Goal: Task Accomplishment & Management: Use online tool/utility

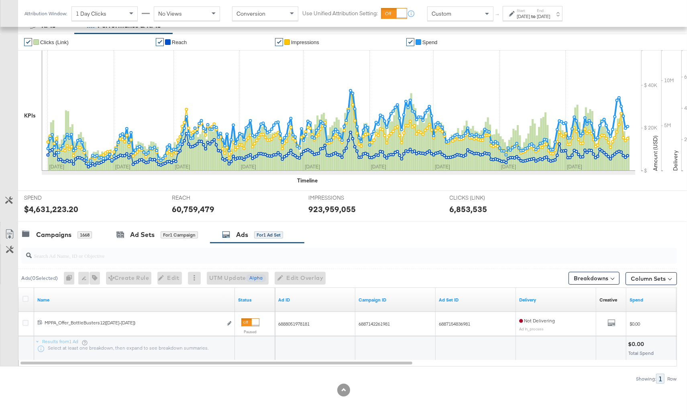
scroll to position [137, 0]
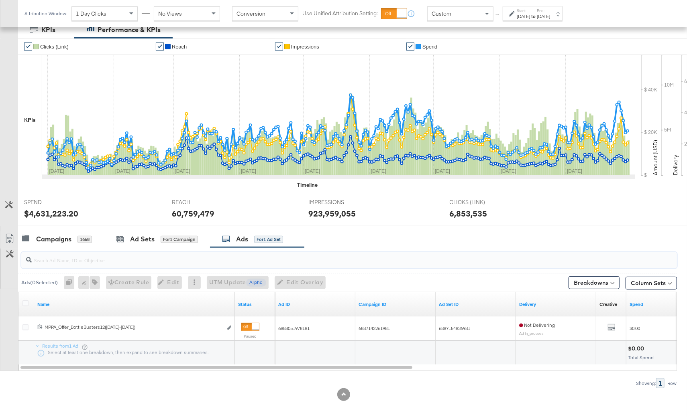
click at [100, 262] on input "search" at bounding box center [325, 257] width 586 height 16
click at [61, 242] on div "Campaigns 1668" at bounding box center [61, 239] width 86 height 17
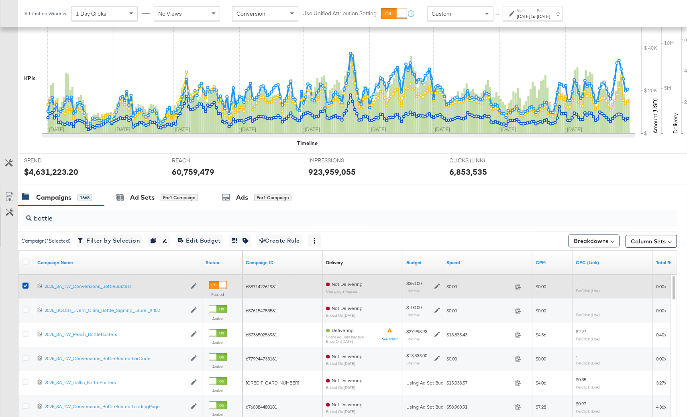
scroll to position [183, 0]
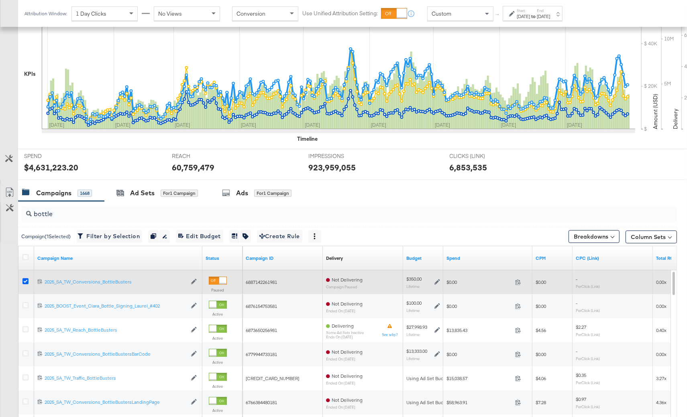
click at [23, 279] on icon at bounding box center [25, 282] width 6 height 6
click at [0, 0] on input "checkbox" at bounding box center [0, 0] width 0 height 0
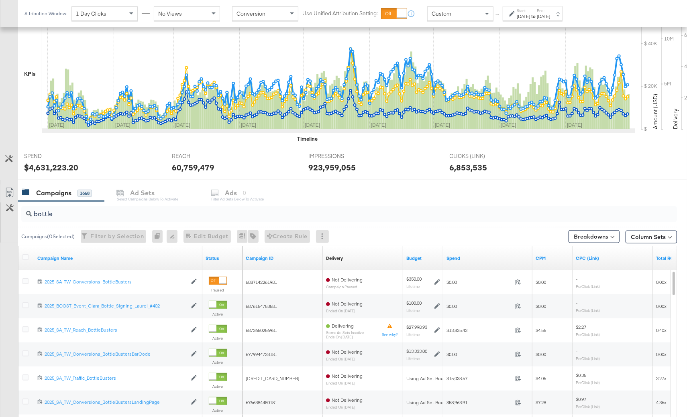
click at [51, 212] on input "bottle" at bounding box center [325, 211] width 586 height 16
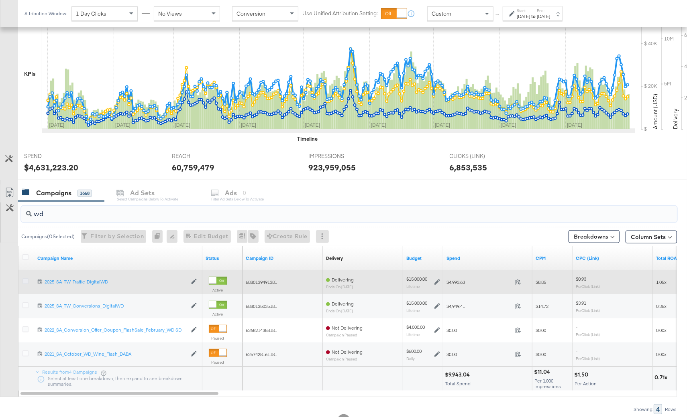
type input "wd"
click at [27, 281] on icon at bounding box center [25, 282] width 6 height 6
click at [0, 0] on input "checkbox" at bounding box center [0, 0] width 0 height 0
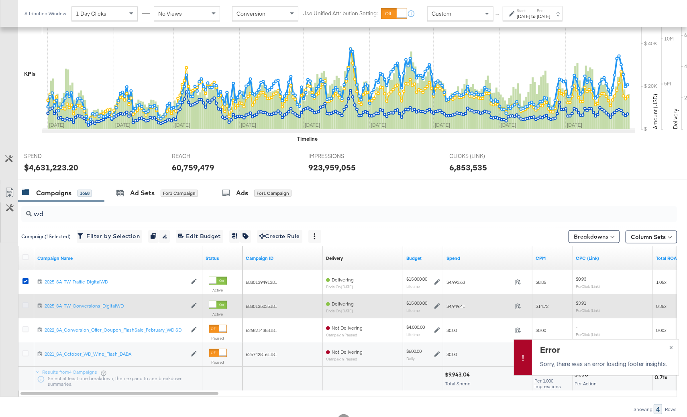
click at [25, 304] on icon at bounding box center [25, 306] width 6 height 6
click at [0, 0] on input "checkbox" at bounding box center [0, 0] width 0 height 0
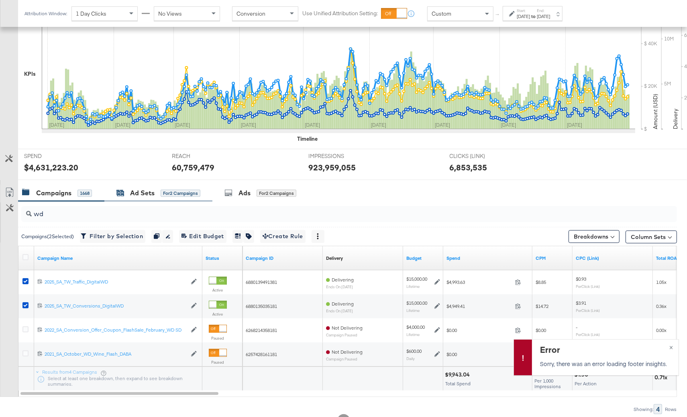
click at [167, 190] on div "for 2 Campaigns" at bounding box center [181, 193] width 40 height 7
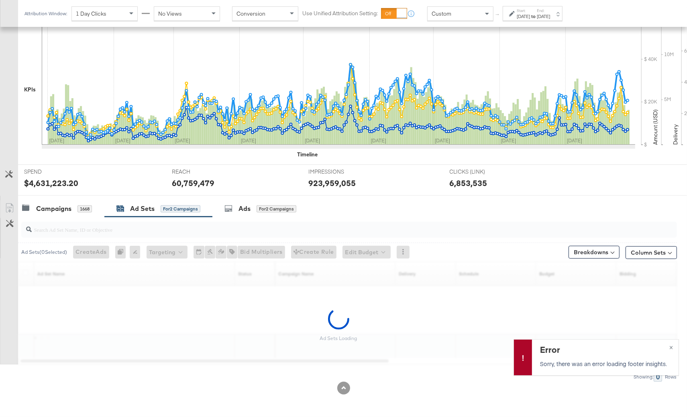
scroll to position [166, 0]
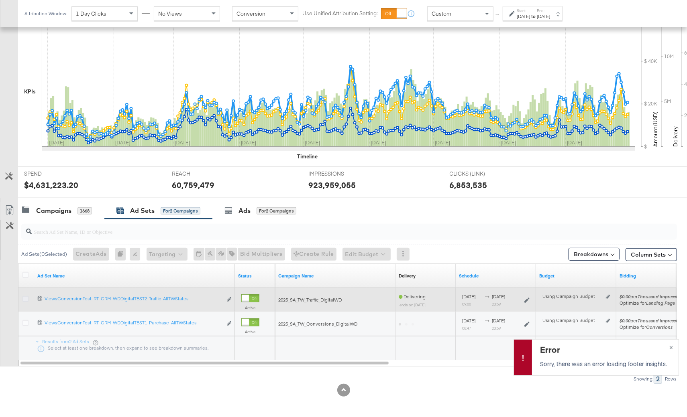
click at [23, 299] on icon at bounding box center [25, 299] width 6 height 6
click at [0, 0] on input "checkbox" at bounding box center [0, 0] width 0 height 0
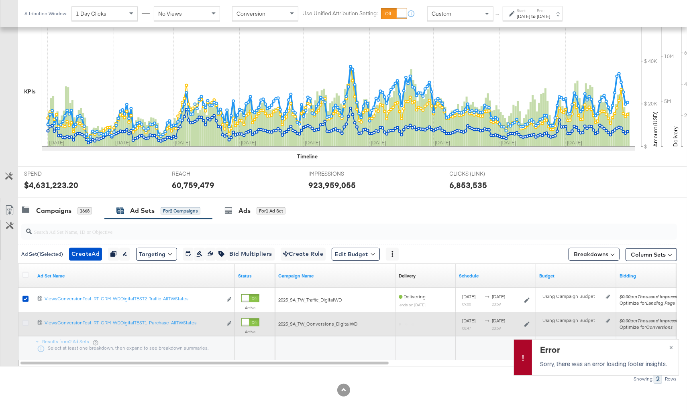
click at [24, 322] on icon at bounding box center [25, 323] width 6 height 6
click at [0, 0] on input "checkbox" at bounding box center [0, 0] width 0 height 0
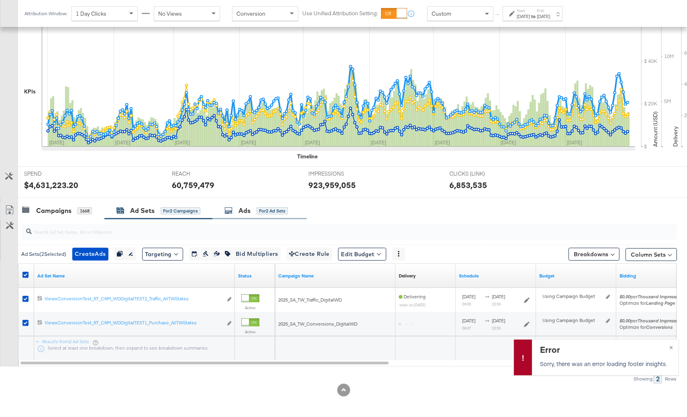
click at [253, 203] on div "Ads for 2 Ad Sets" at bounding box center [259, 210] width 94 height 17
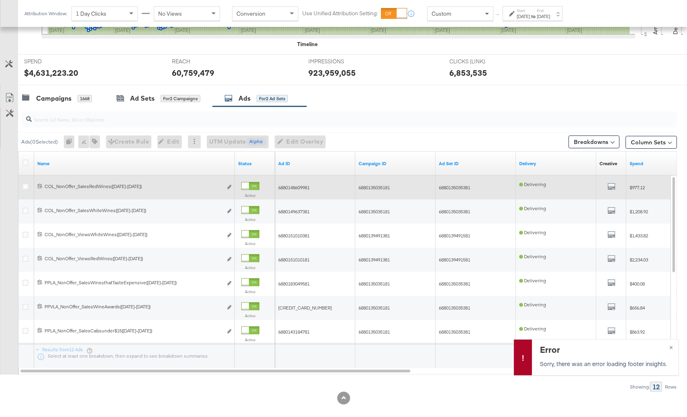
scroll to position [222, 0]
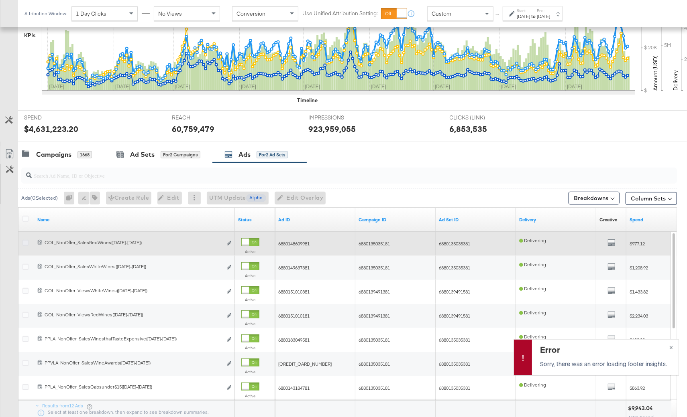
click at [24, 242] on icon at bounding box center [25, 243] width 6 height 6
click at [0, 0] on input "checkbox" at bounding box center [0, 0] width 0 height 0
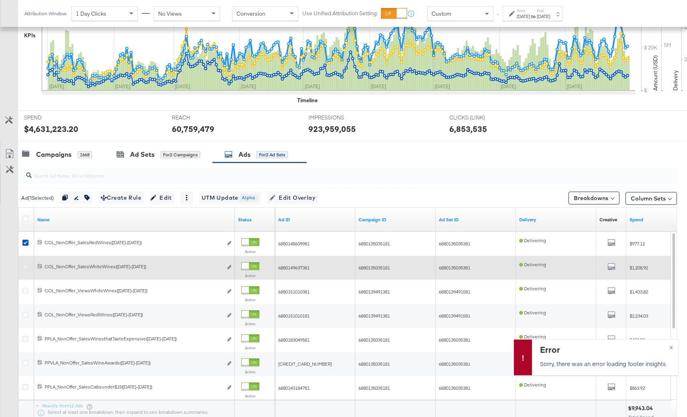
click at [25, 264] on icon at bounding box center [25, 267] width 6 height 6
click at [0, 0] on input "checkbox" at bounding box center [0, 0] width 0 height 0
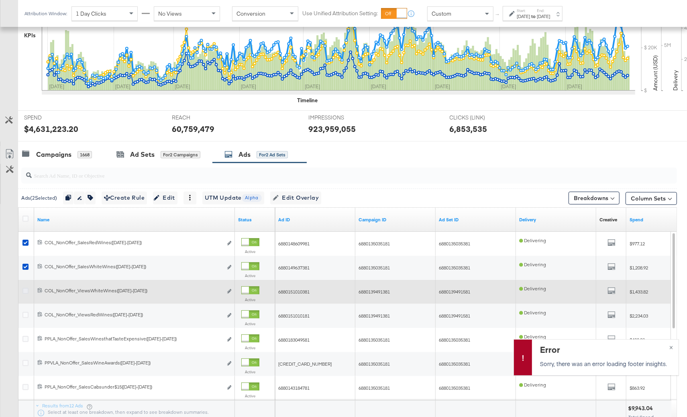
click at [24, 290] on icon at bounding box center [25, 291] width 6 height 6
click at [0, 0] on input "checkbox" at bounding box center [0, 0] width 0 height 0
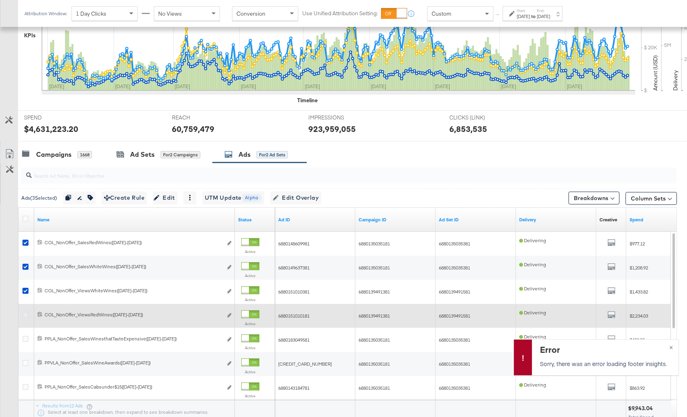
click at [28, 314] on icon at bounding box center [25, 315] width 6 height 6
click at [0, 0] on input "checkbox" at bounding box center [0, 0] width 0 height 0
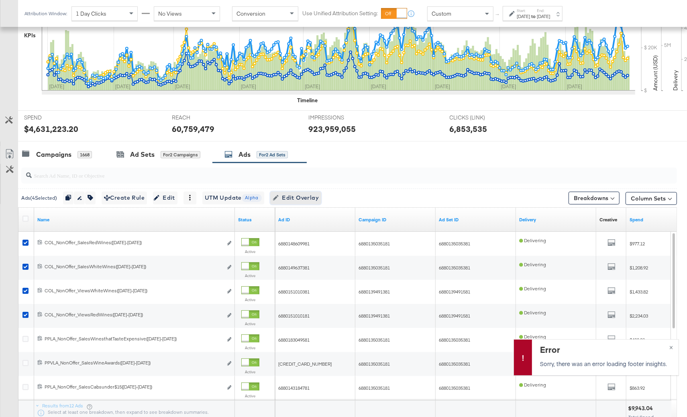
click at [310, 196] on span "Edit Overlay Edit overlays for 4 ads" at bounding box center [296, 198] width 46 height 10
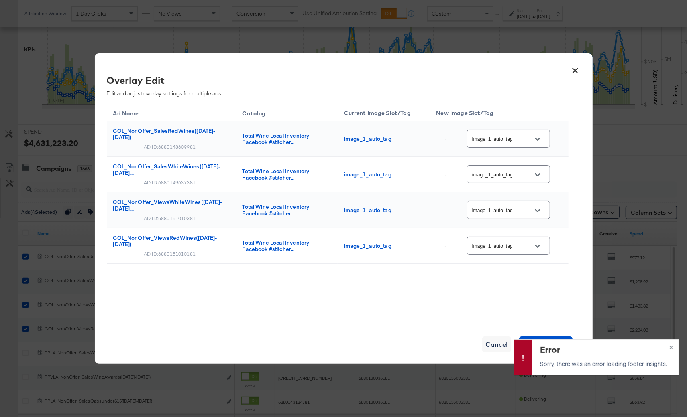
scroll to position [197, 0]
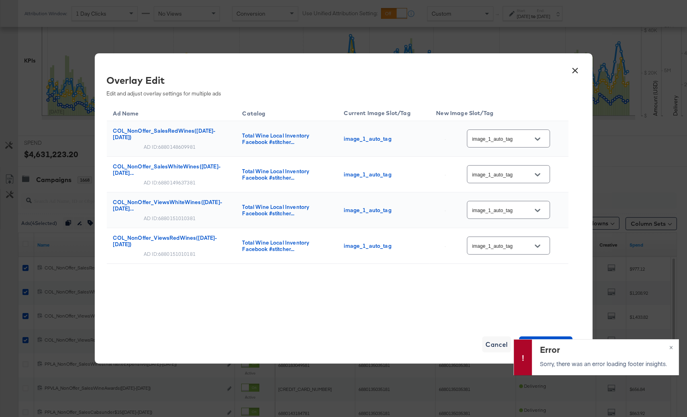
click at [576, 65] on button "×" at bounding box center [575, 68] width 14 height 14
